Goal: Transaction & Acquisition: Purchase product/service

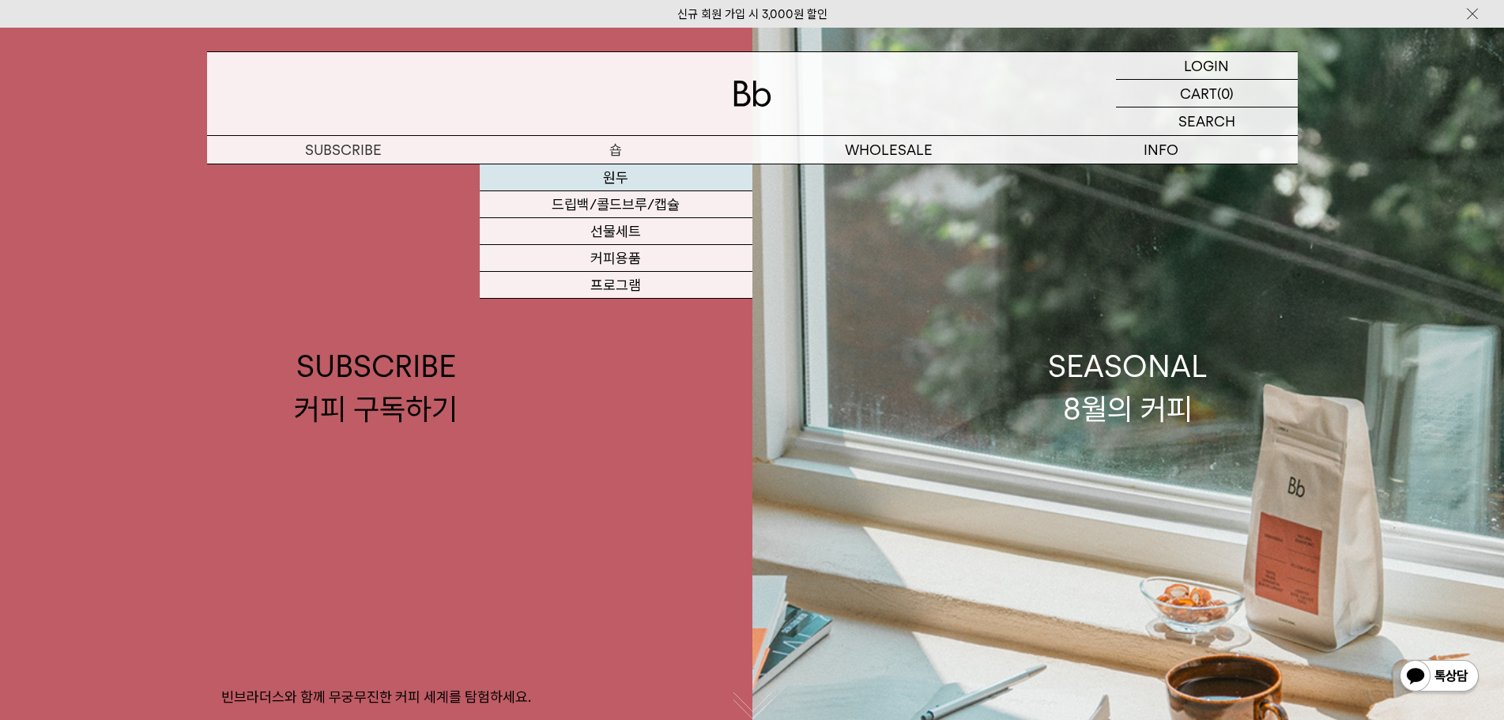
click at [616, 174] on link "원두" at bounding box center [616, 177] width 273 height 27
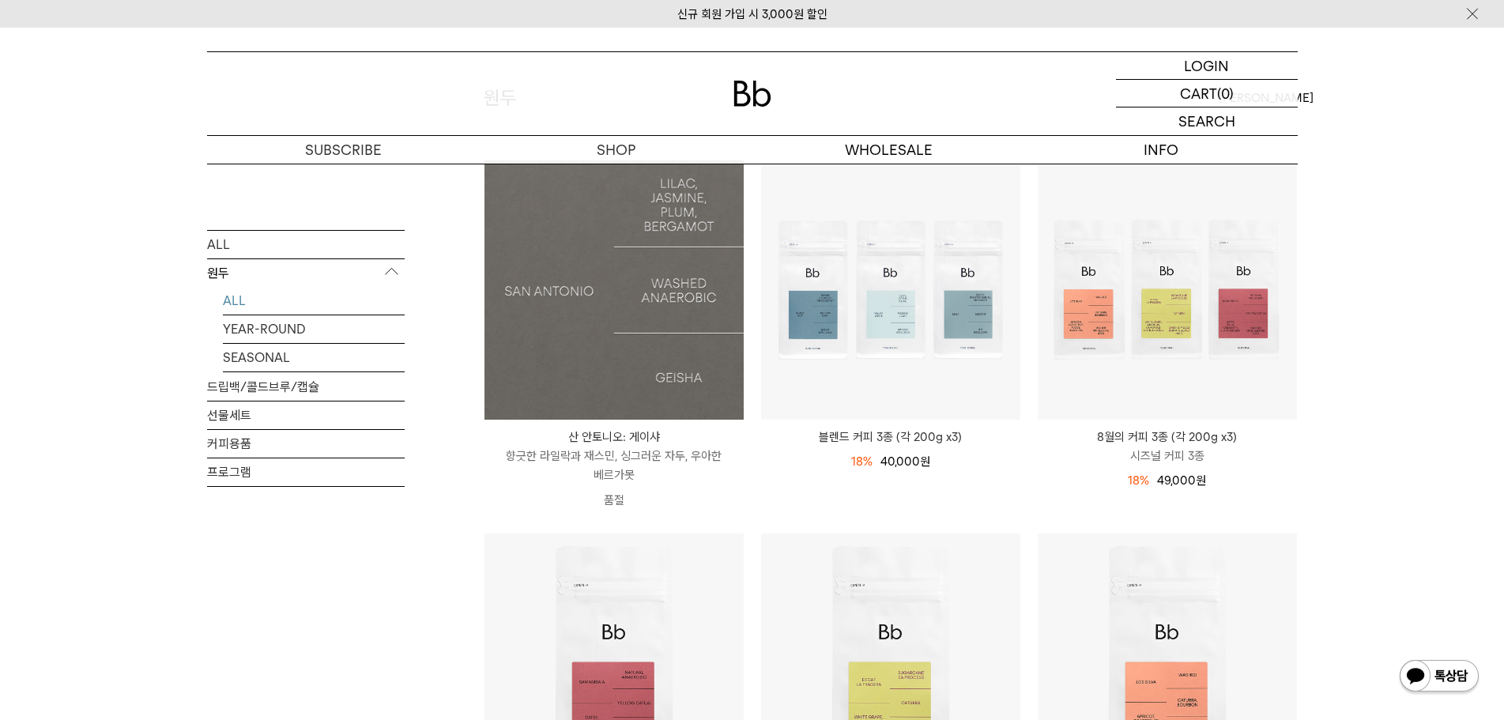
scroll to position [157, 0]
click at [581, 330] on img at bounding box center [613, 289] width 259 height 259
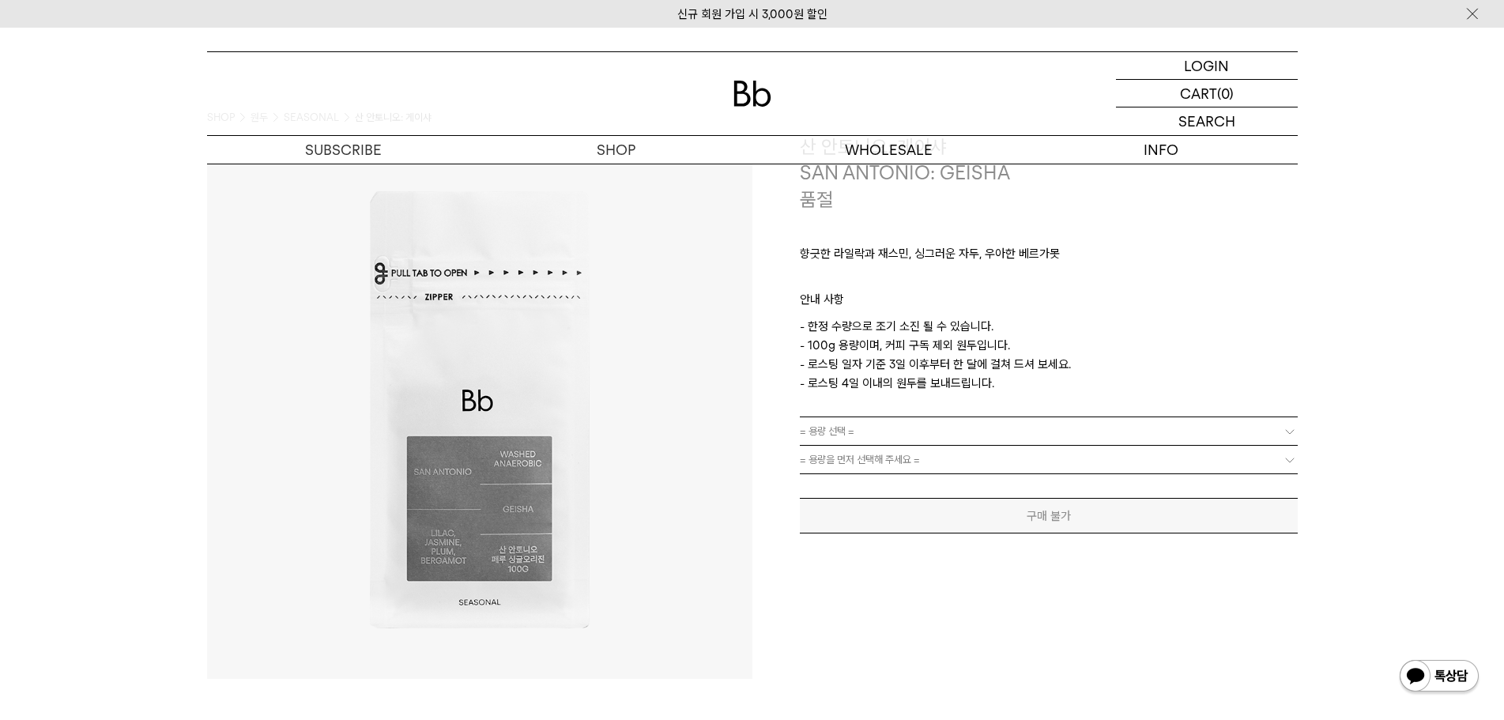
scroll to position [62, 0]
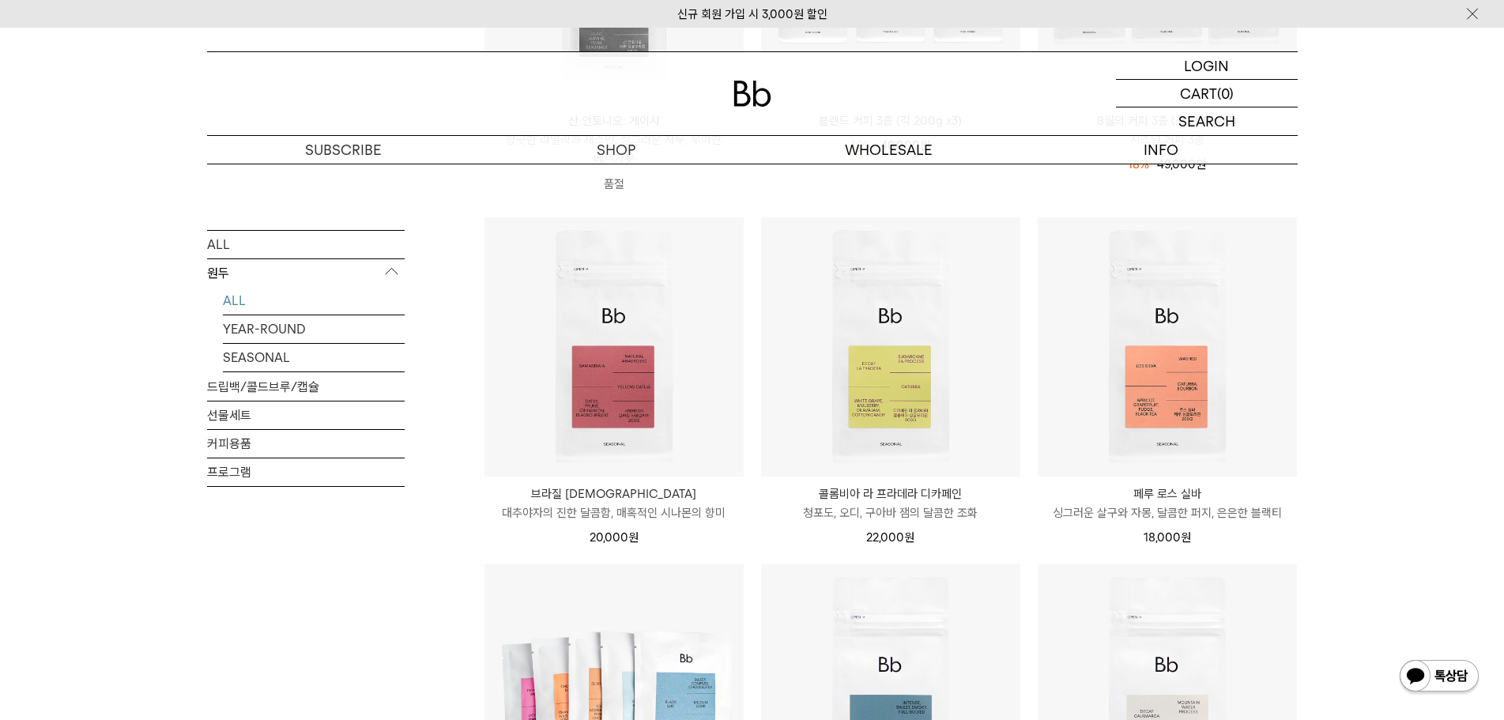
scroll to position [473, 0]
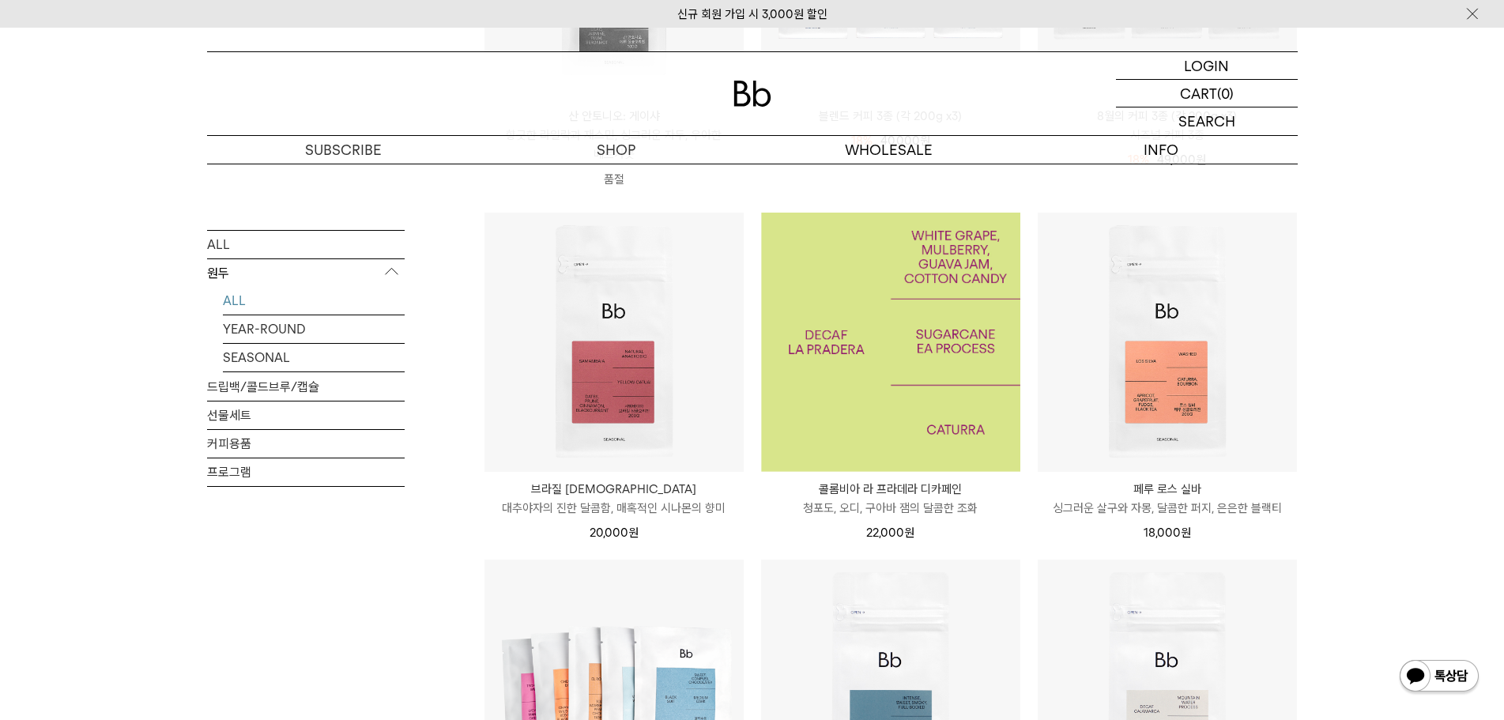
click at [939, 364] on img at bounding box center [890, 342] width 259 height 259
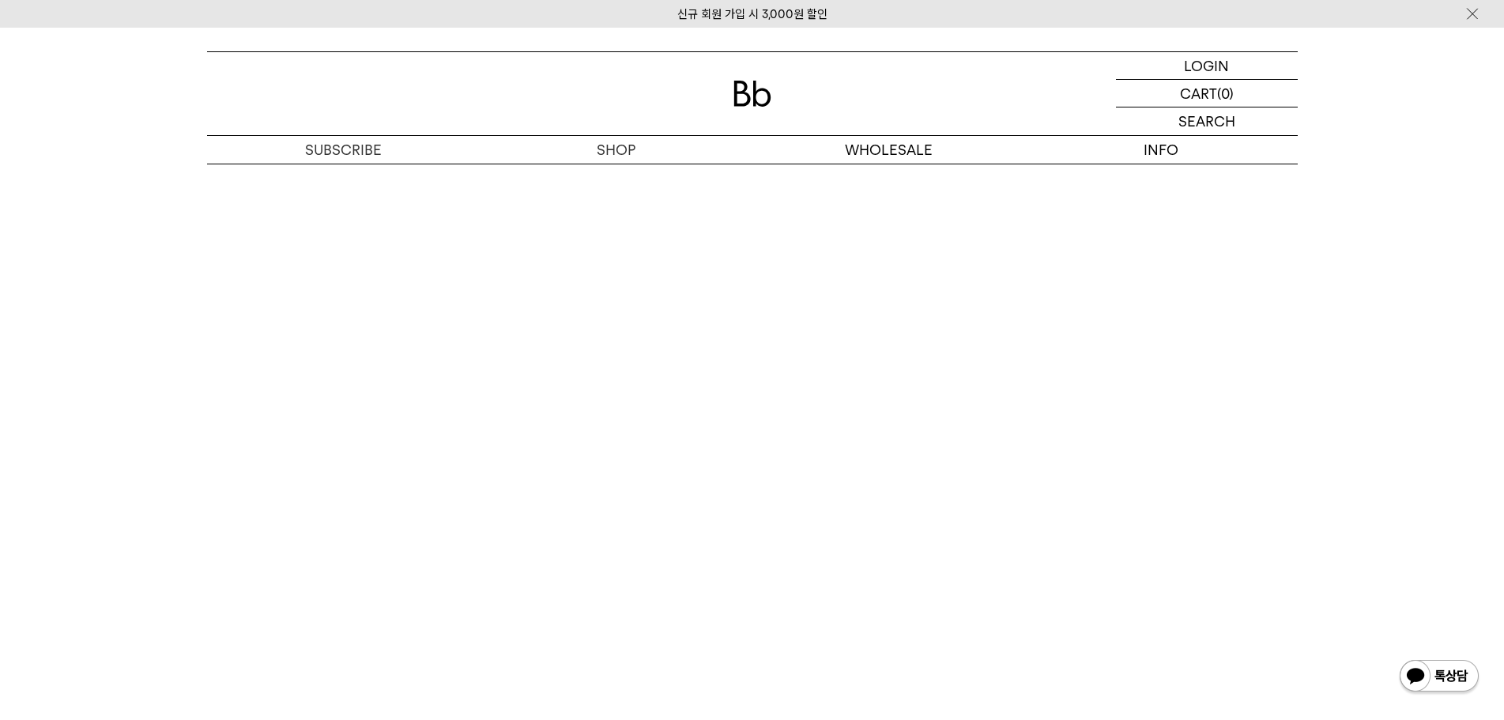
scroll to position [3945, 0]
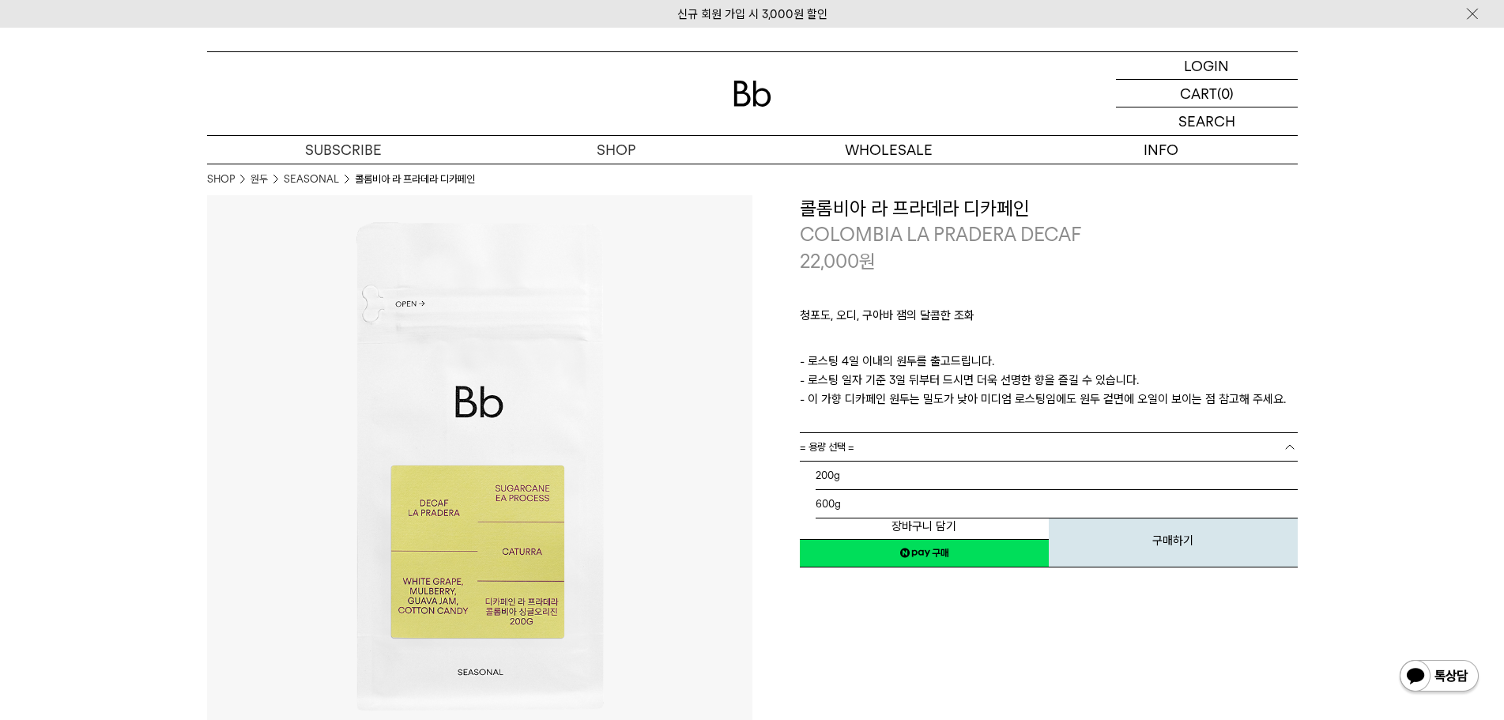
click at [969, 442] on link "= 용량 선택 =" at bounding box center [1049, 447] width 498 height 28
click at [933, 465] on li "200g" at bounding box center [1057, 476] width 482 height 28
click at [944, 471] on link "= 분쇄도 선택 =" at bounding box center [1049, 476] width 498 height 28
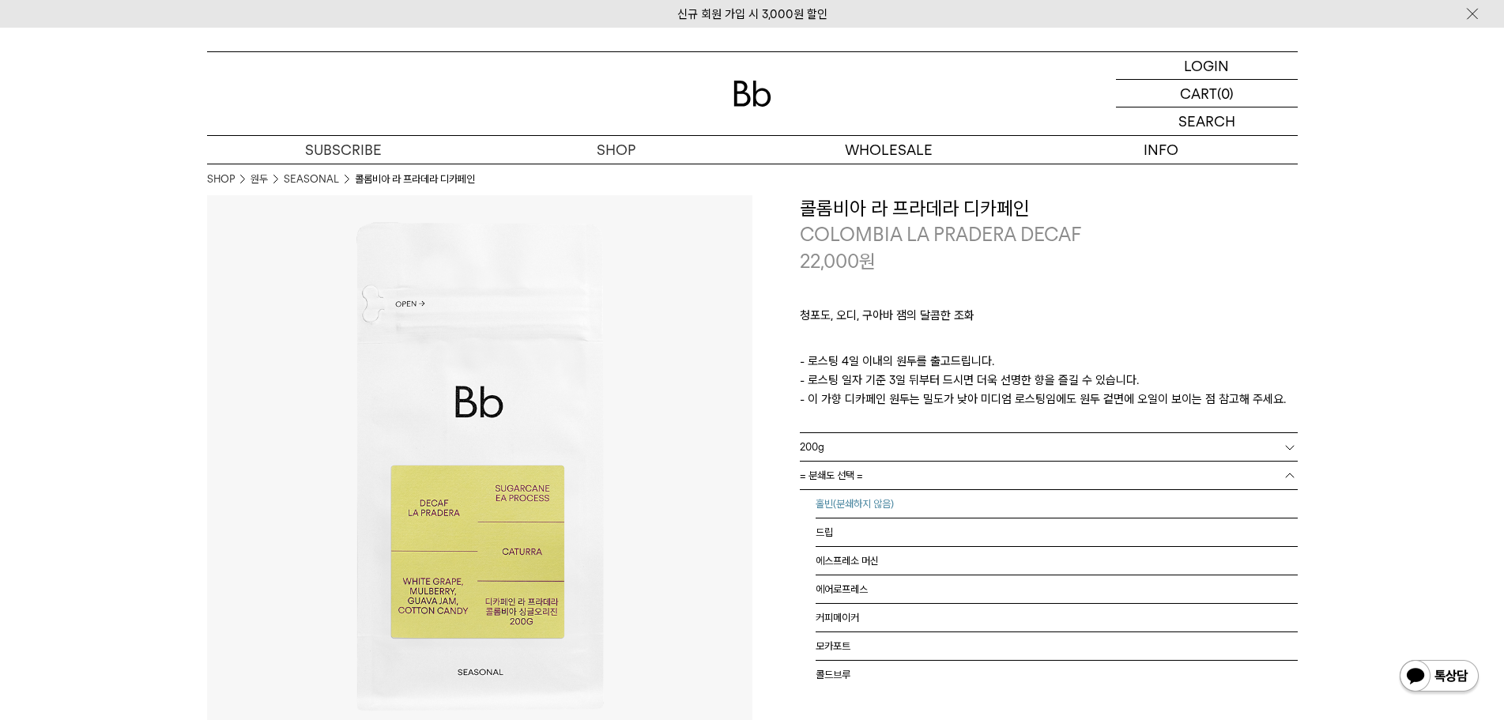
click at [879, 503] on li "홀빈(분쇄하지 않음)" at bounding box center [1057, 504] width 482 height 28
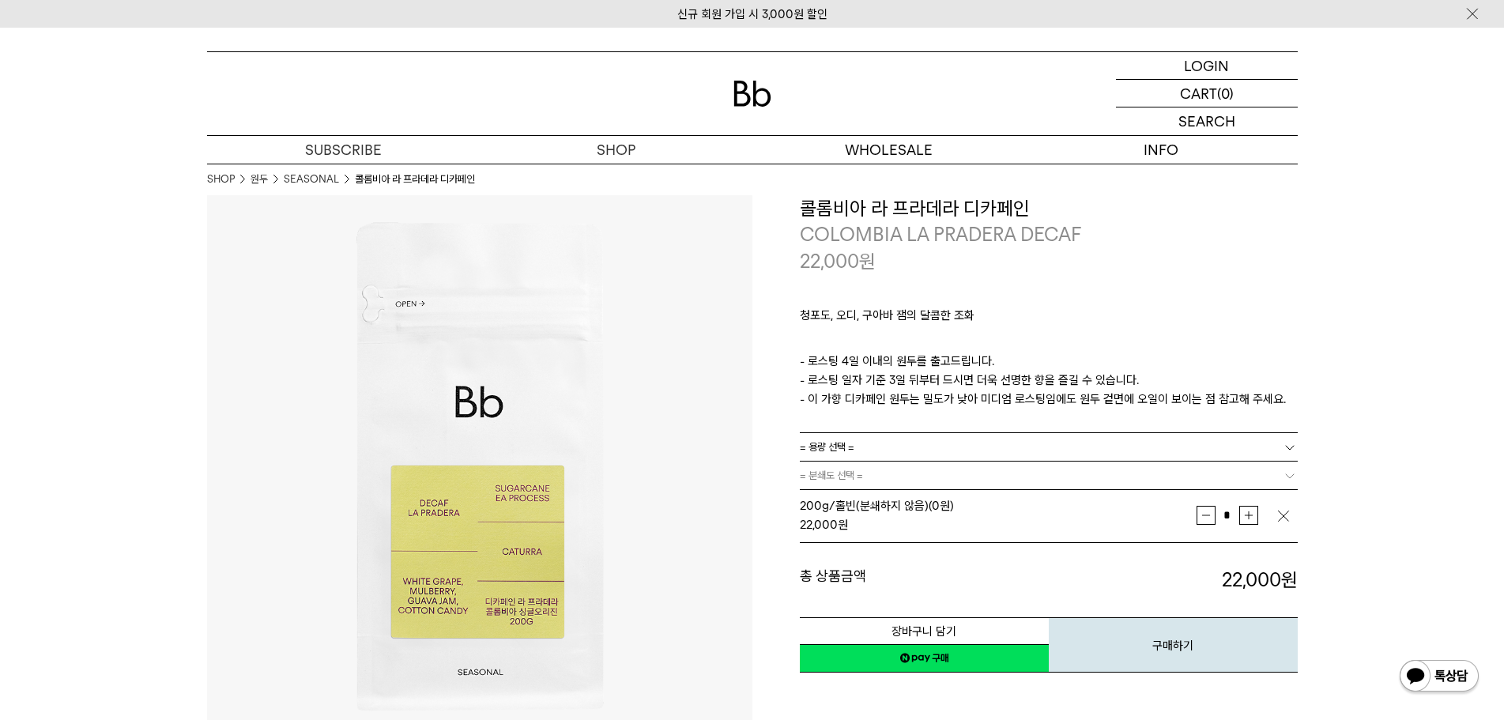
click at [983, 654] on link "네이버페이 구매하기" at bounding box center [924, 658] width 249 height 28
